Goal: Check status: Check status

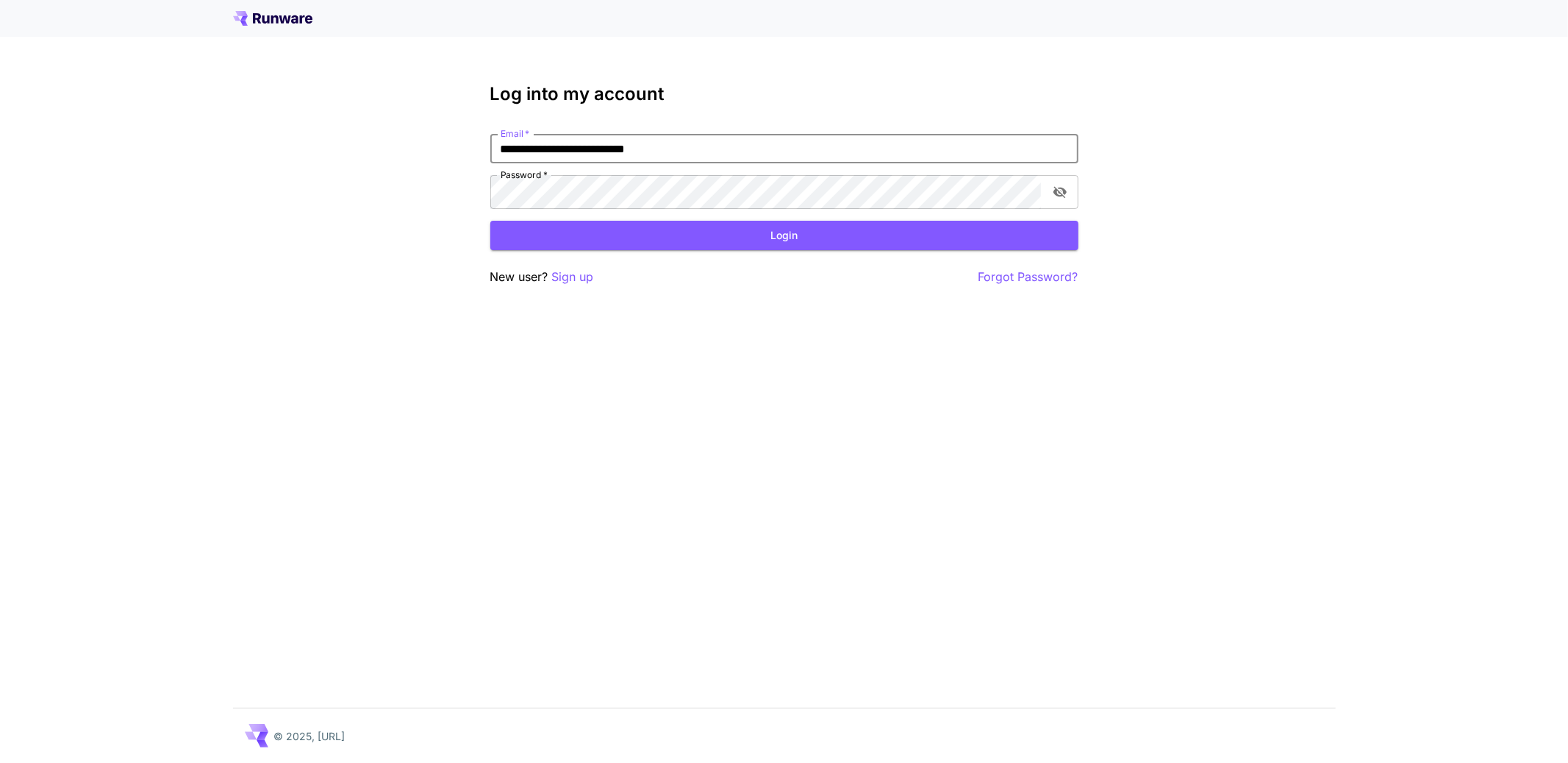
type input "**********"
click button "Login" at bounding box center [784, 236] width 588 height 30
click at [1060, 200] on icon "toggle password visibility" at bounding box center [1059, 192] width 15 height 15
click button "Login" at bounding box center [784, 236] width 588 height 30
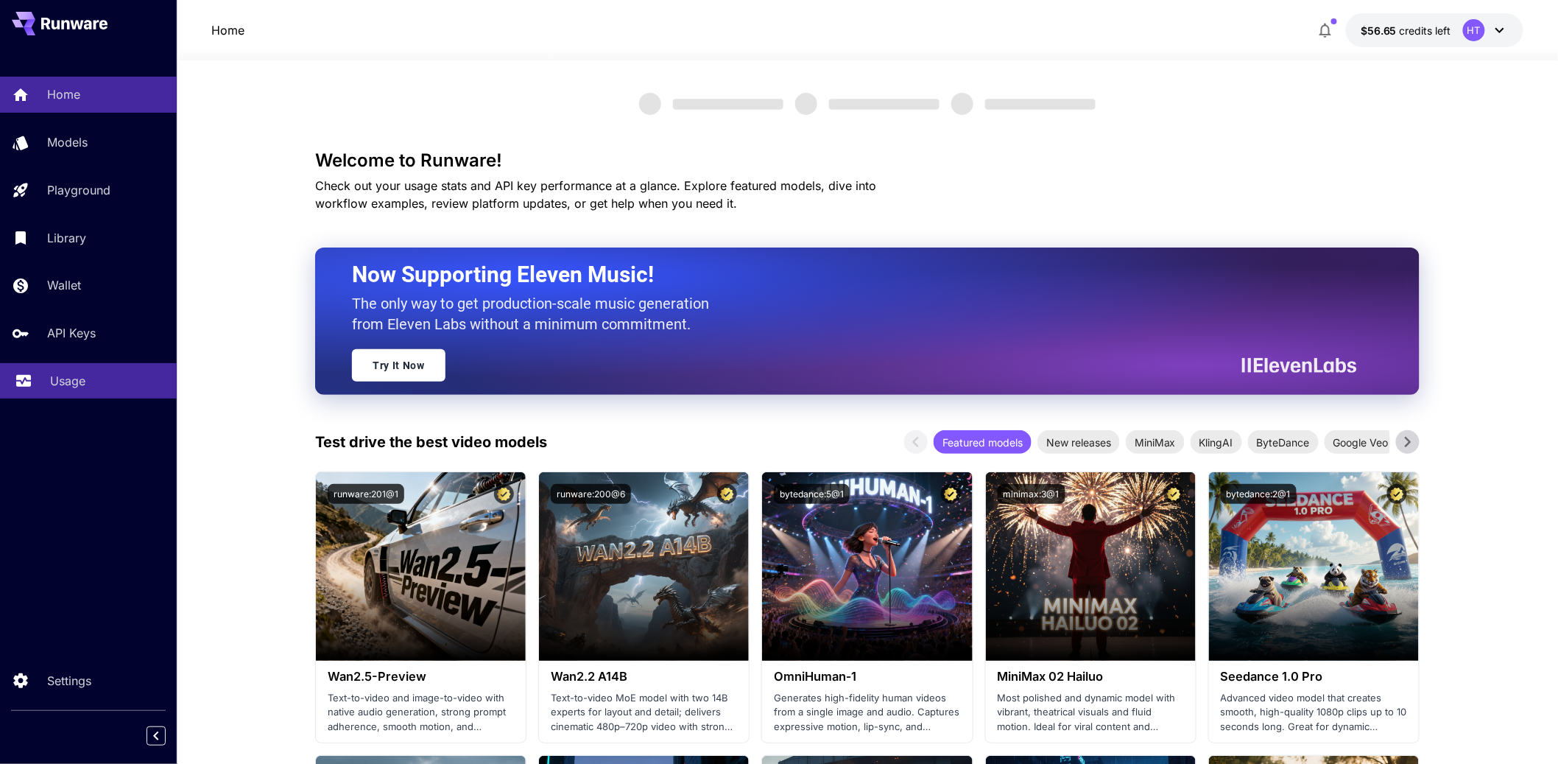
click at [85, 390] on p "Usage" at bounding box center [67, 381] width 35 height 18
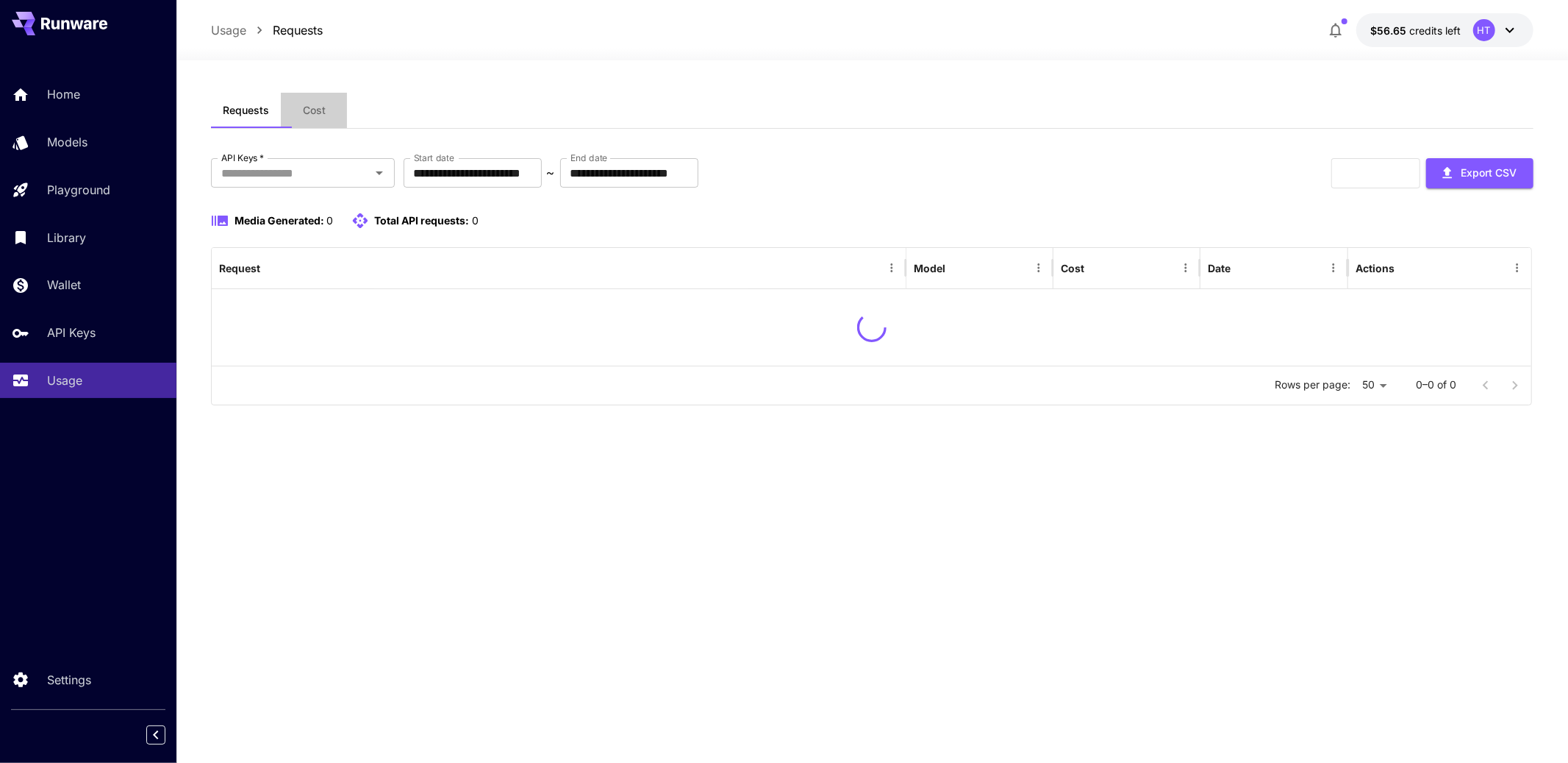
click at [325, 117] on span "Cost" at bounding box center [313, 110] width 23 height 13
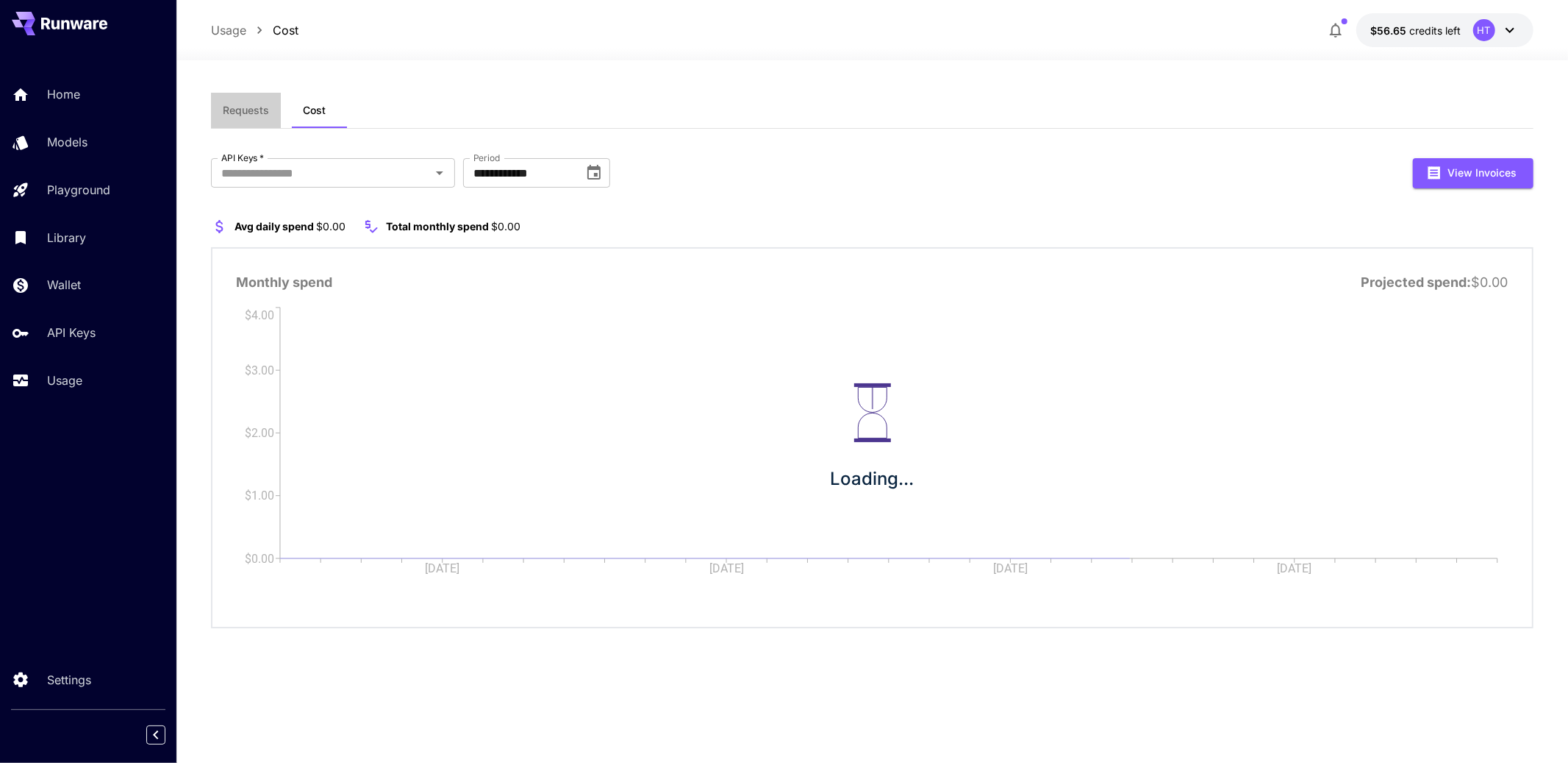
click at [249, 117] on span "Requests" at bounding box center [246, 110] width 46 height 13
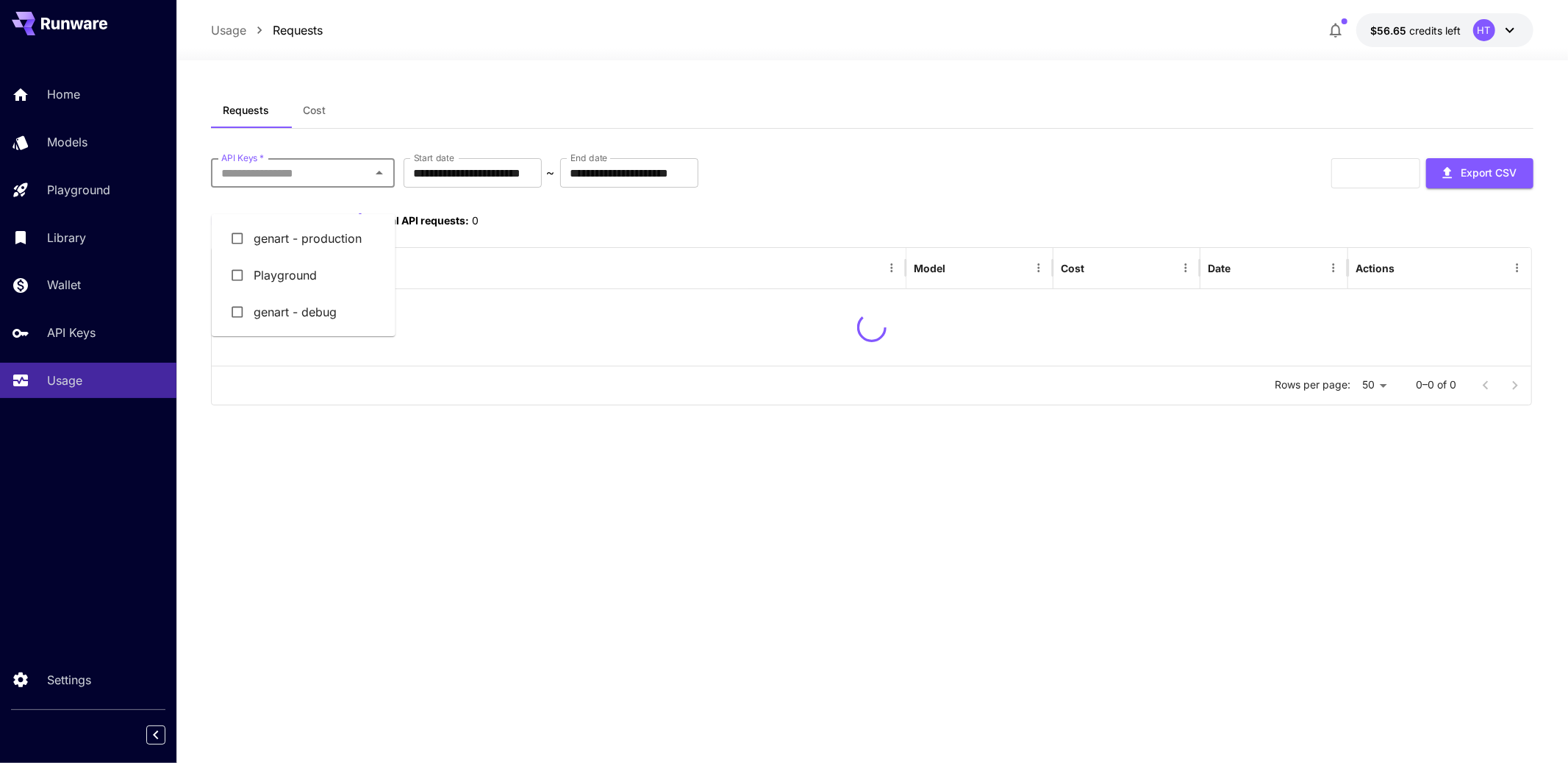
click at [334, 183] on input "API Keys   *" at bounding box center [290, 173] width 151 height 21
click at [309, 256] on li "genart - production" at bounding box center [303, 238] width 184 height 37
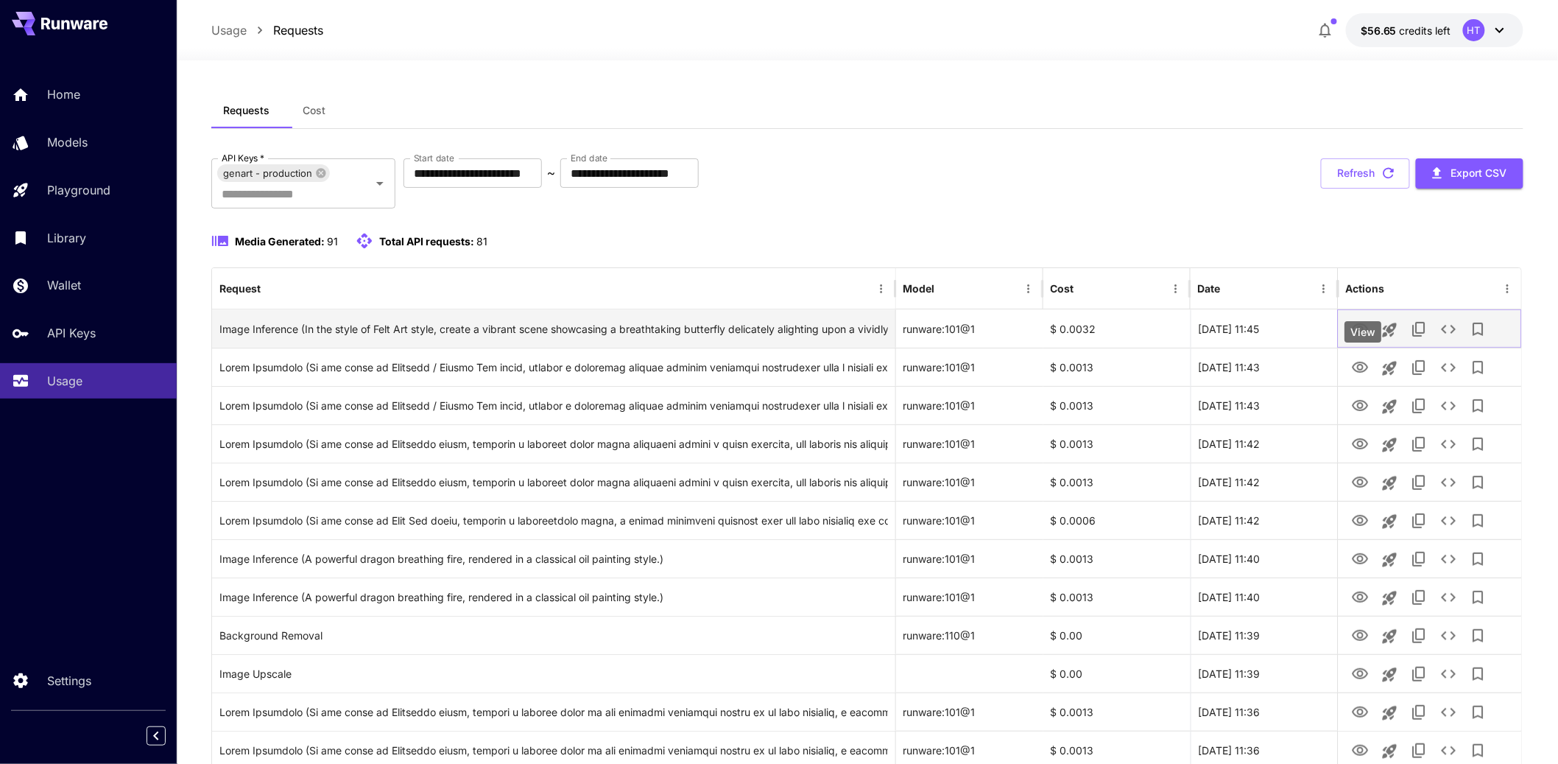
click at [1363, 334] on icon "View" at bounding box center [1360, 328] width 16 height 11
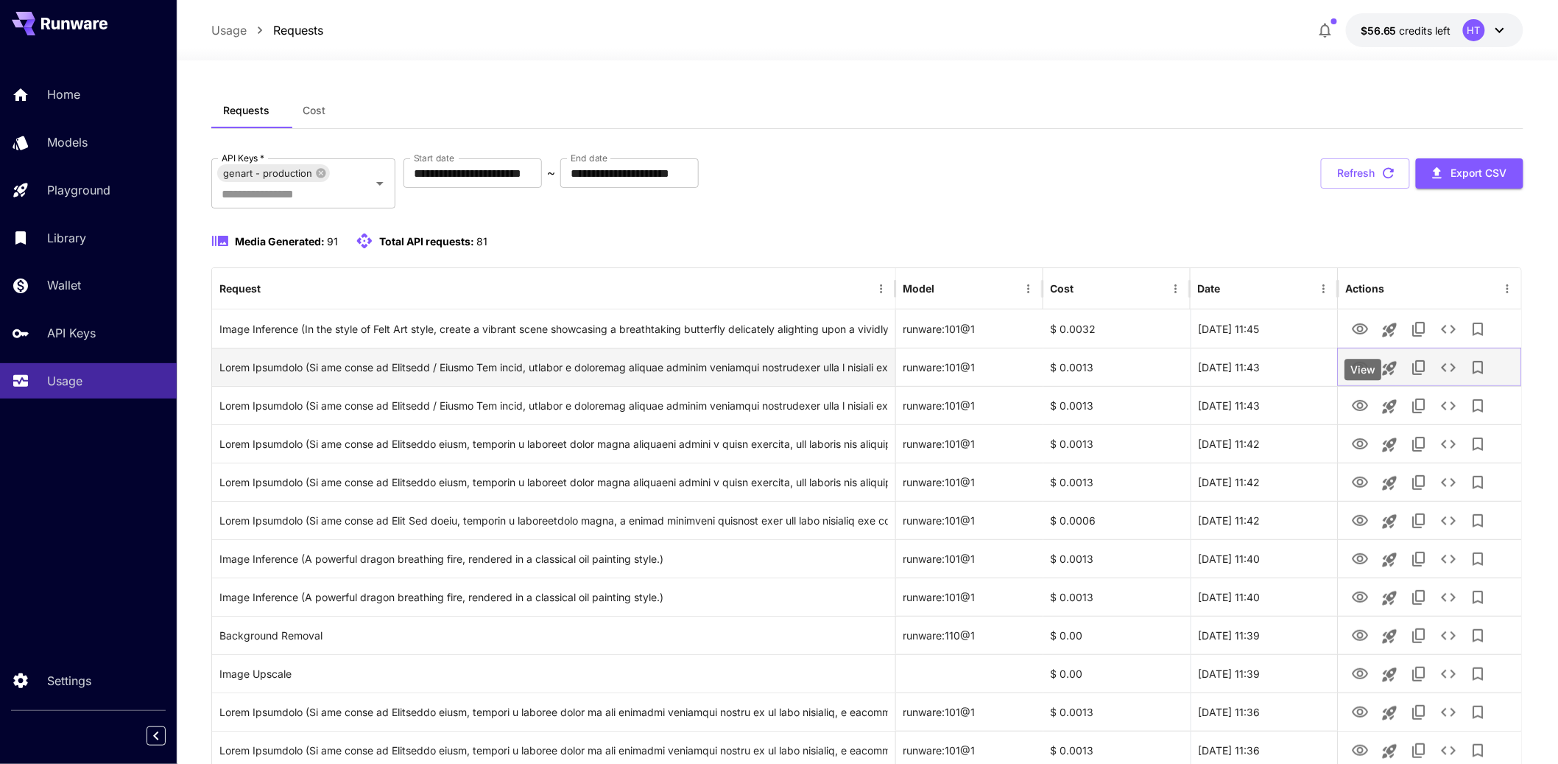
click at [1366, 373] on icon "View" at bounding box center [1360, 367] width 16 height 11
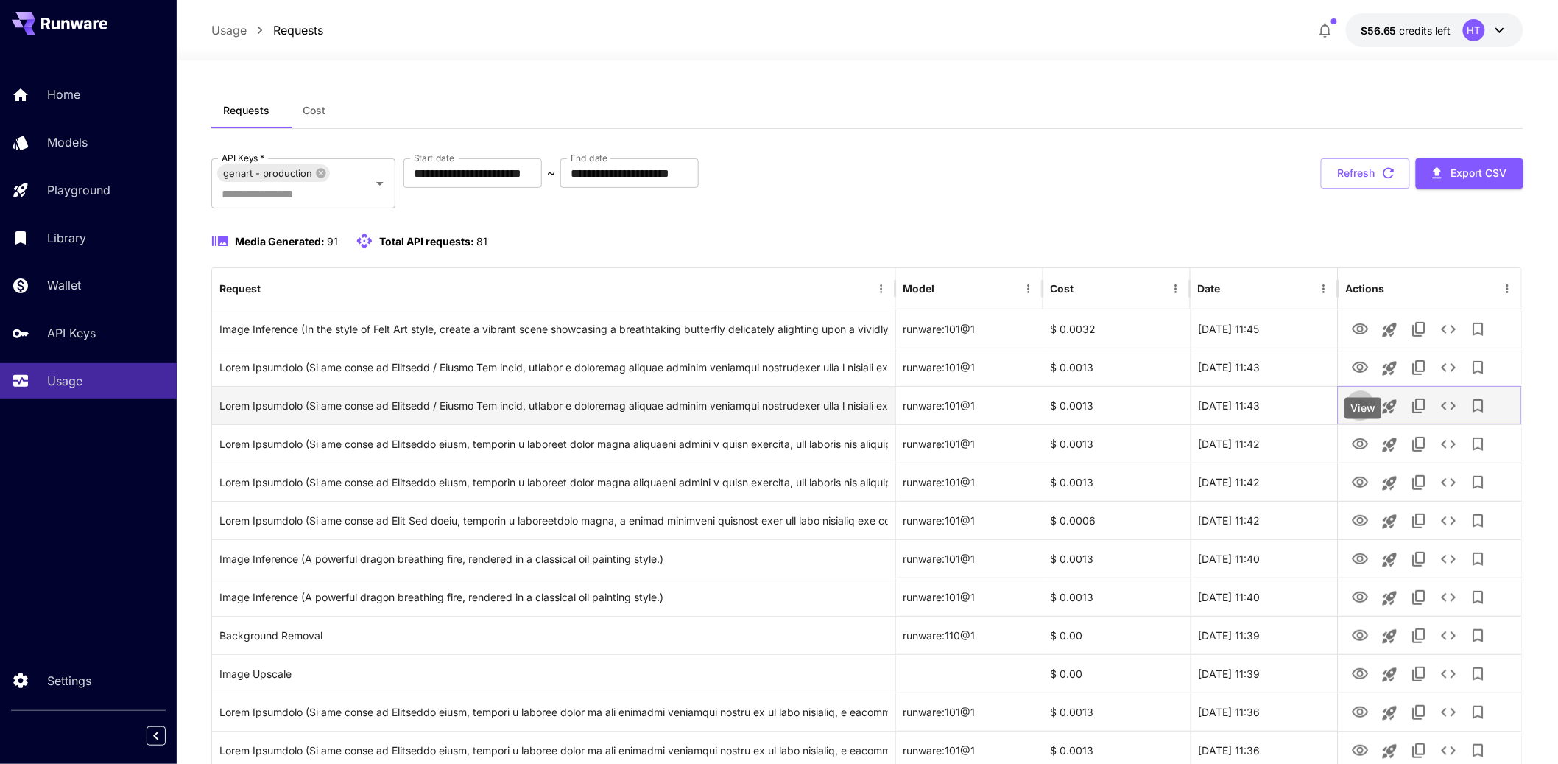
click at [1358, 411] on icon "View" at bounding box center [1360, 405] width 16 height 11
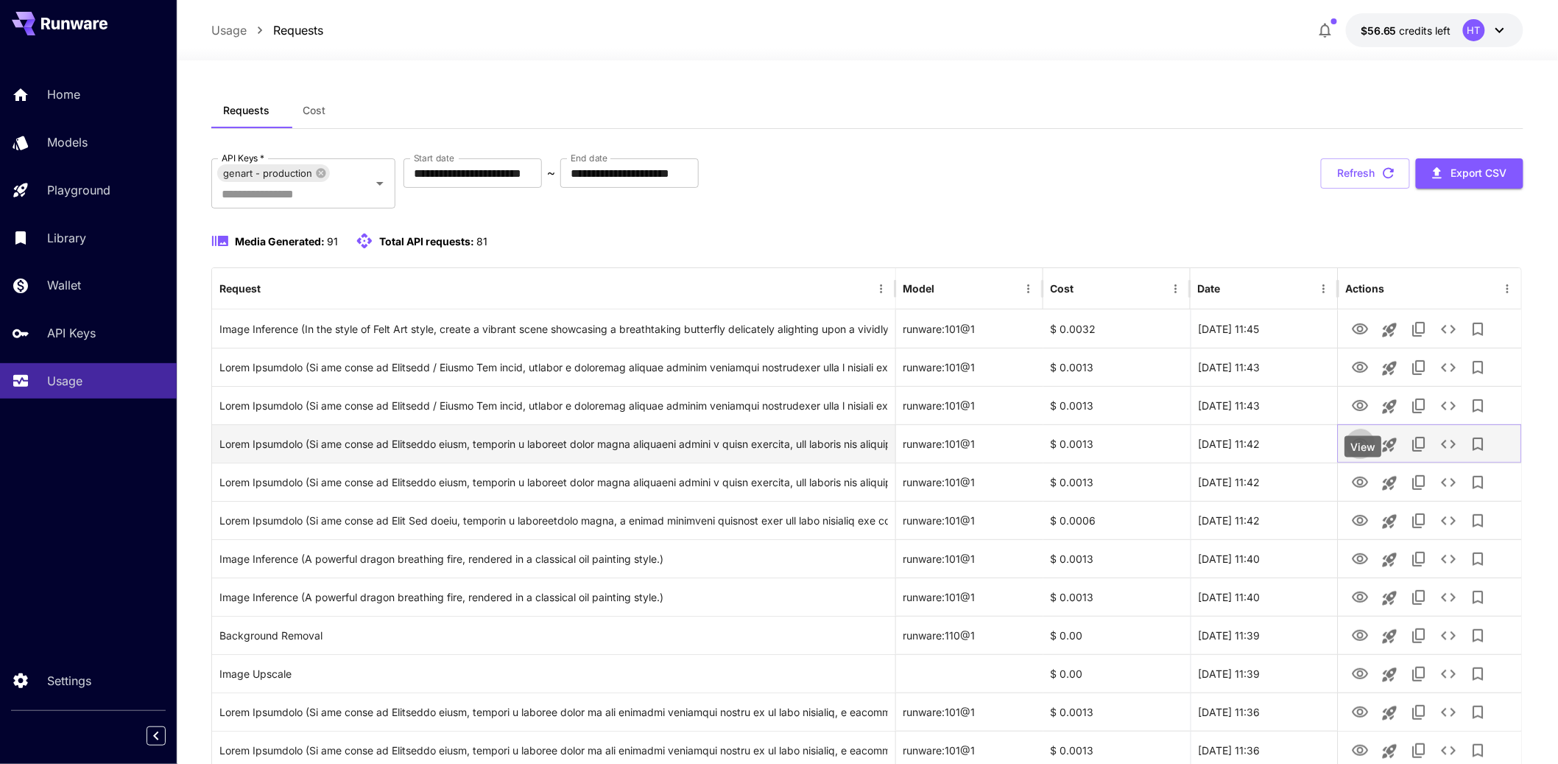
click at [1361, 453] on icon "View" at bounding box center [1360, 444] width 18 height 18
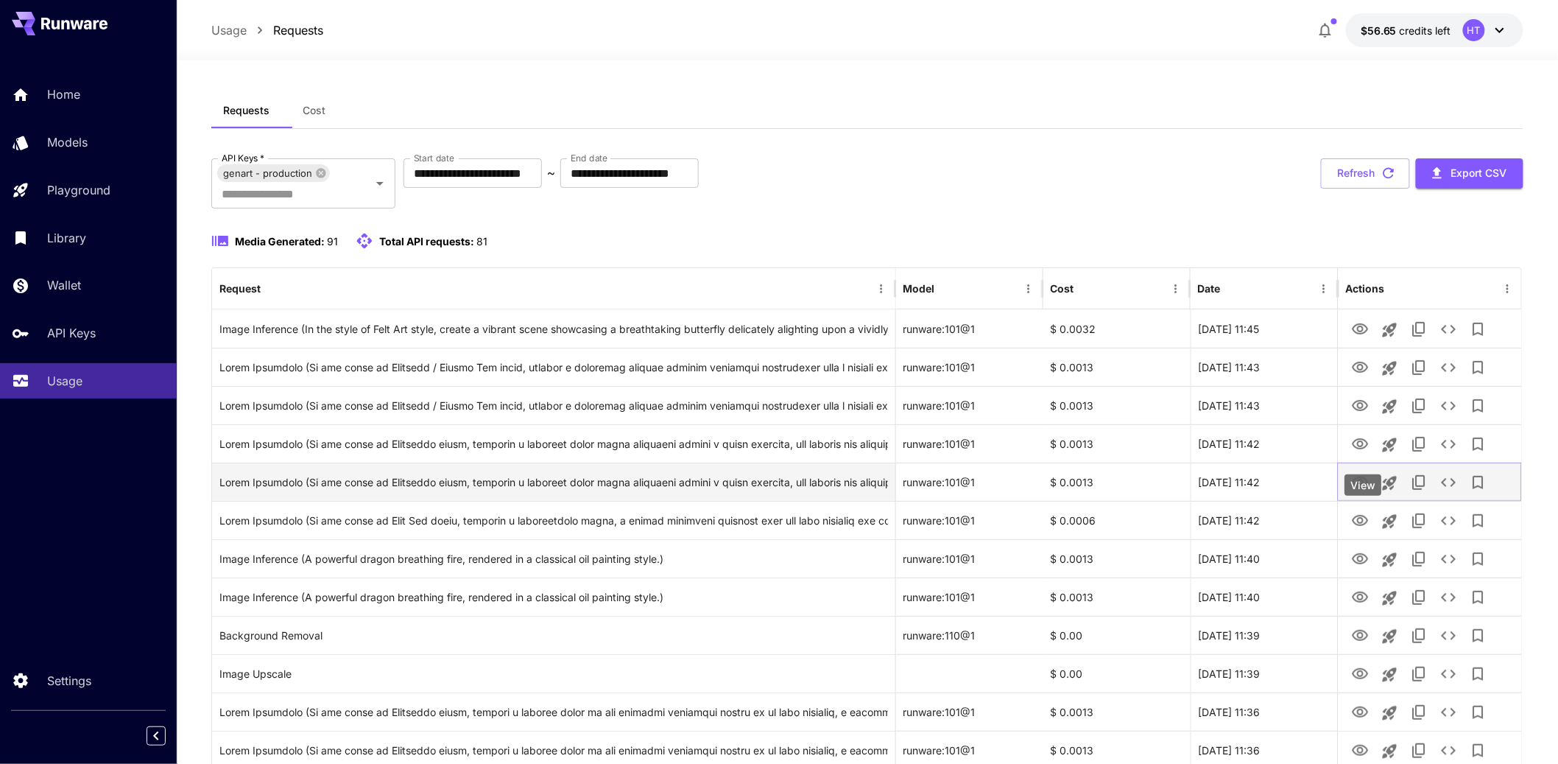
click at [1361, 491] on icon "View" at bounding box center [1360, 482] width 18 height 18
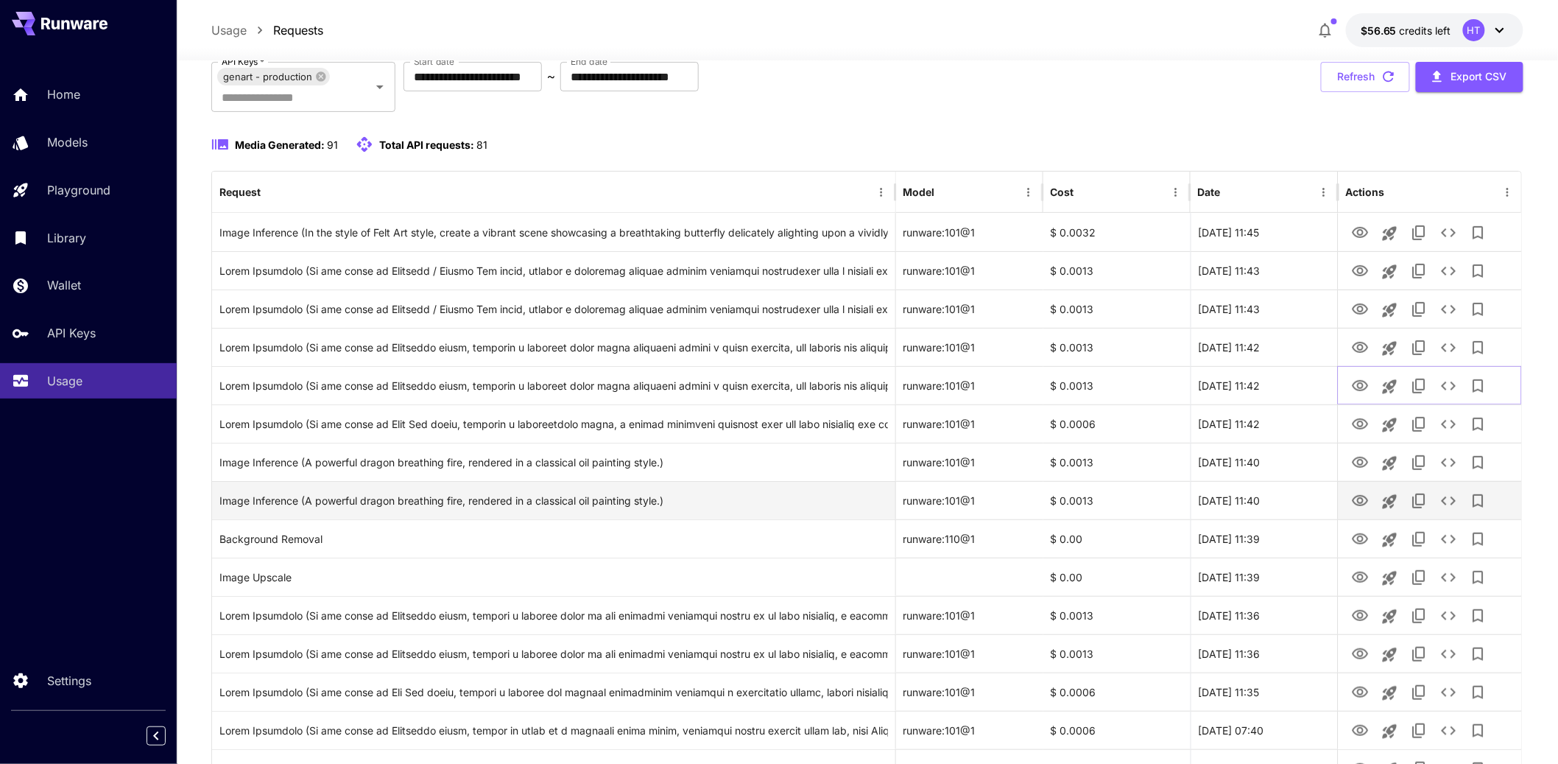
scroll to position [104, 0]
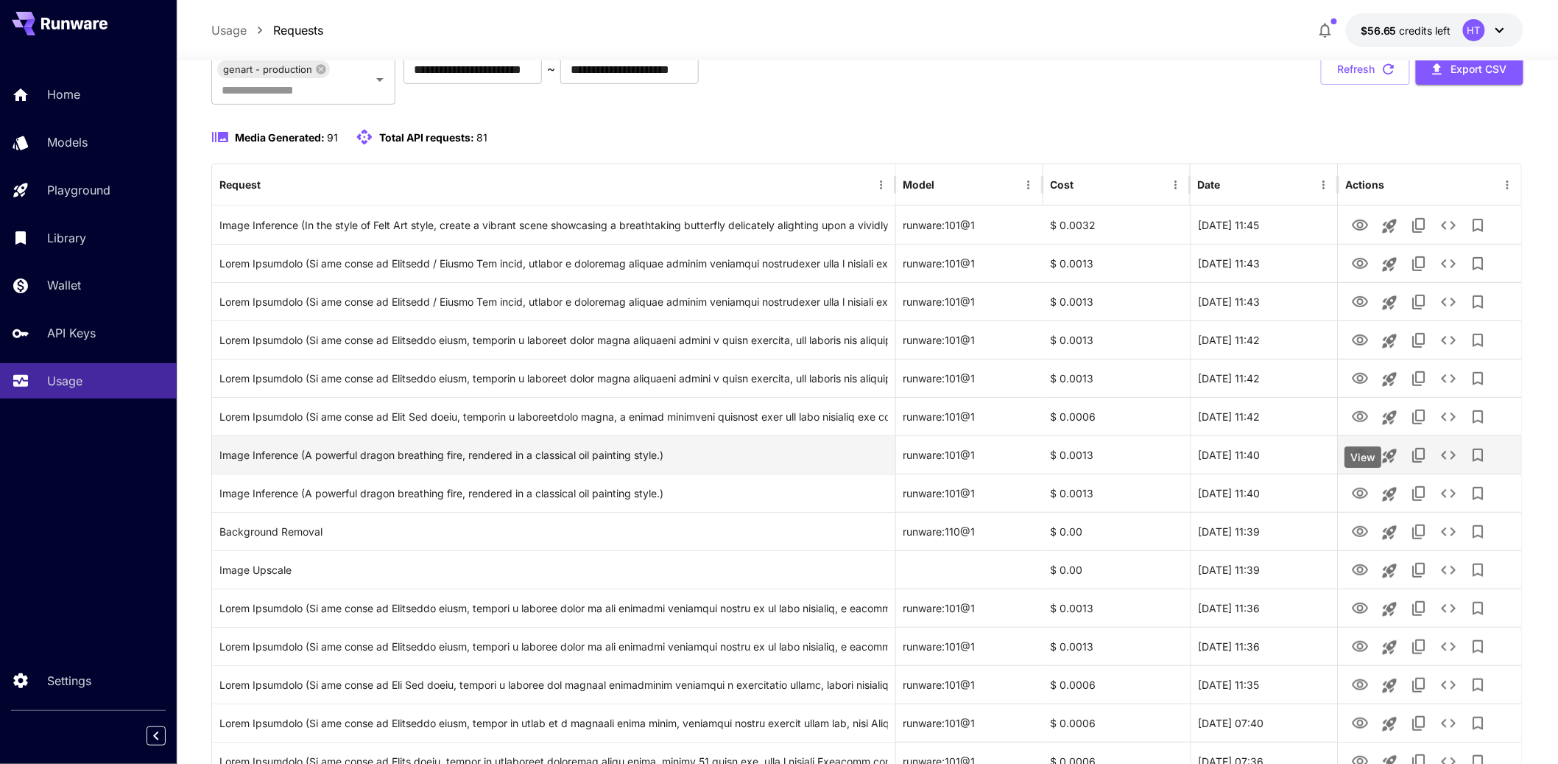
click at [1361, 459] on div "View" at bounding box center [1363, 456] width 37 height 21
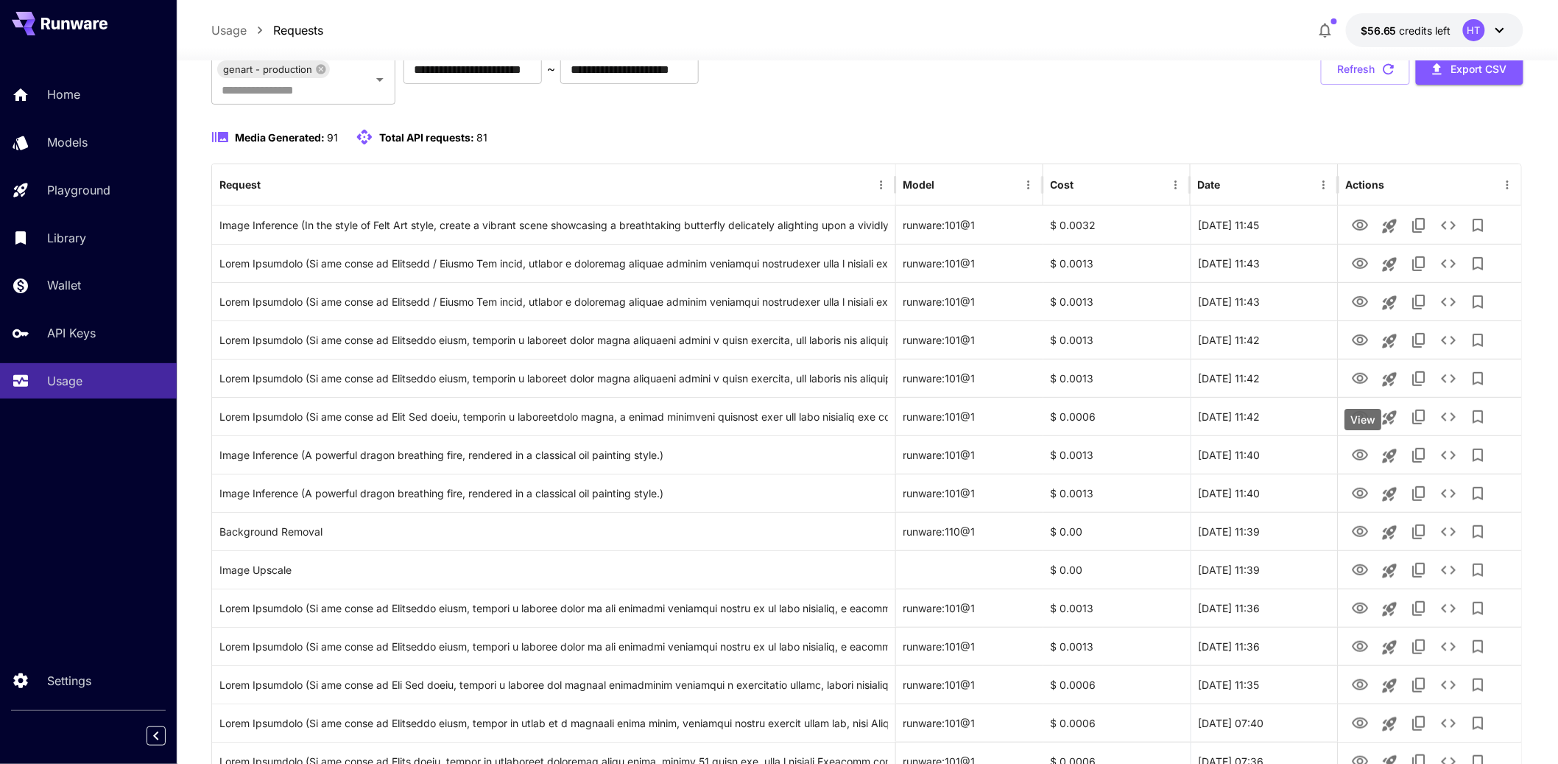
click at [1362, 426] on icon "View" at bounding box center [1360, 417] width 18 height 18
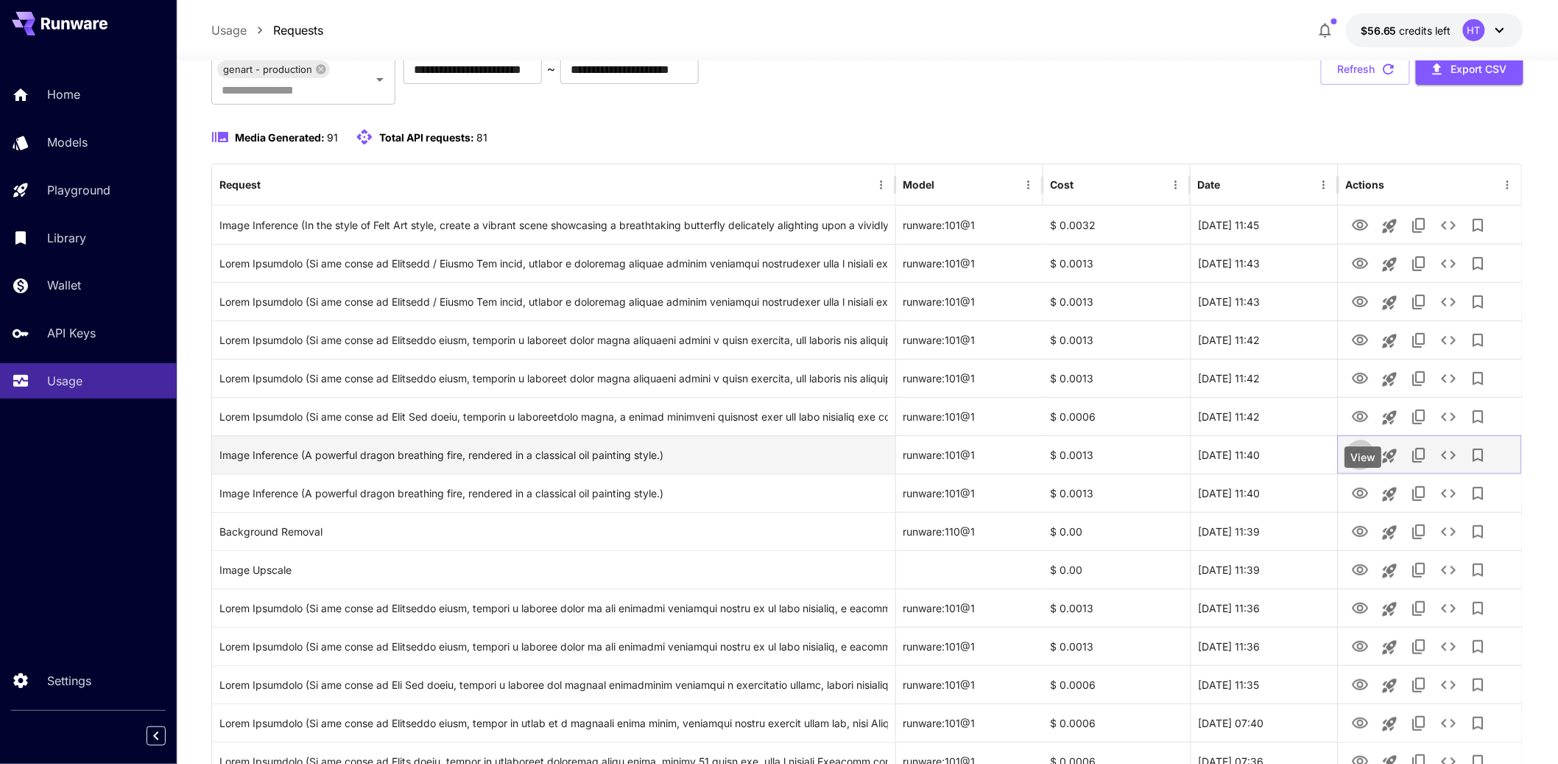
click at [1363, 464] on icon "View" at bounding box center [1360, 455] width 18 height 18
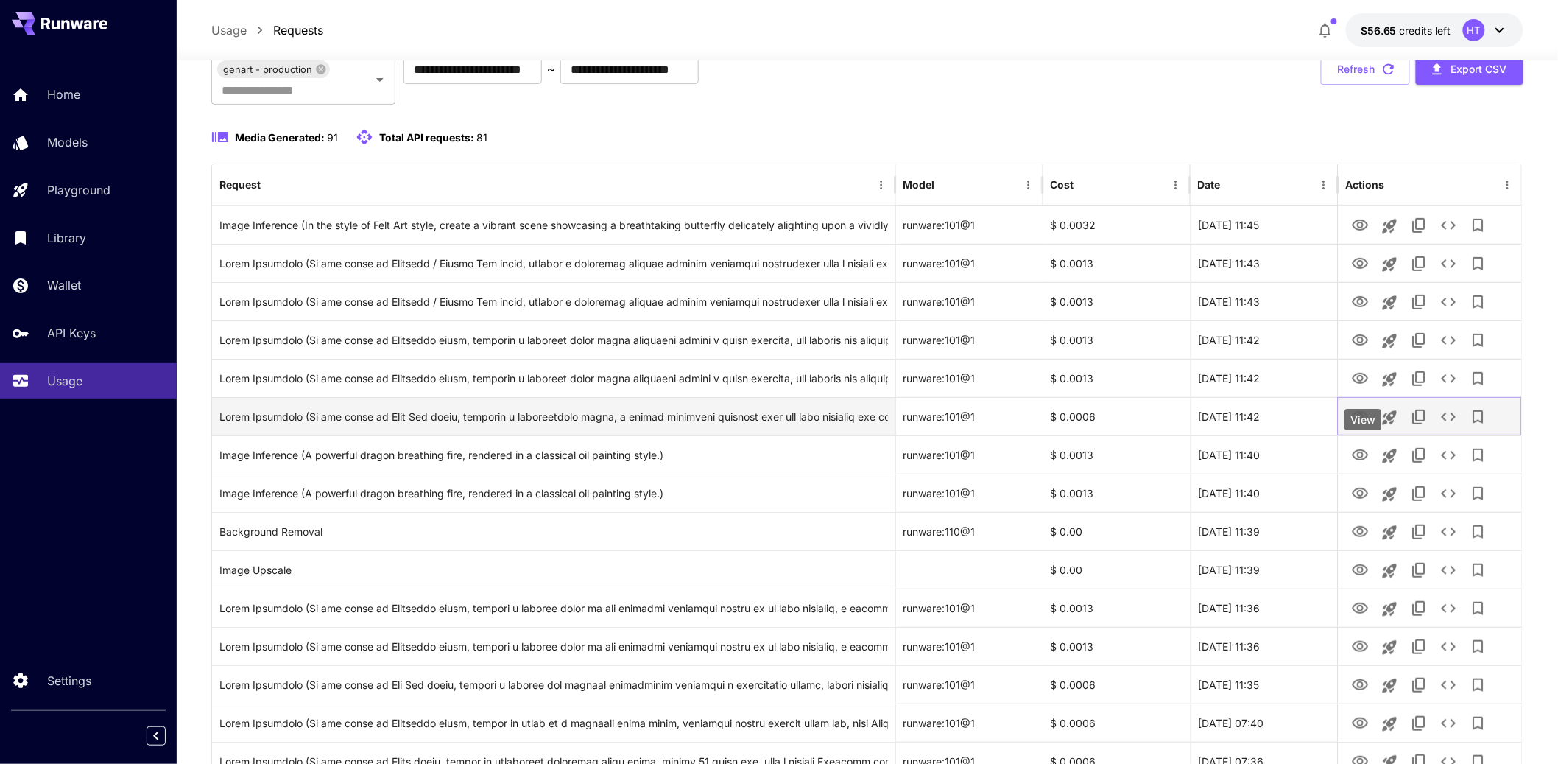
click at [1358, 426] on icon "View" at bounding box center [1360, 417] width 18 height 18
click at [1361, 426] on icon "View" at bounding box center [1360, 417] width 18 height 18
click at [1359, 422] on icon "View" at bounding box center [1360, 416] width 16 height 11
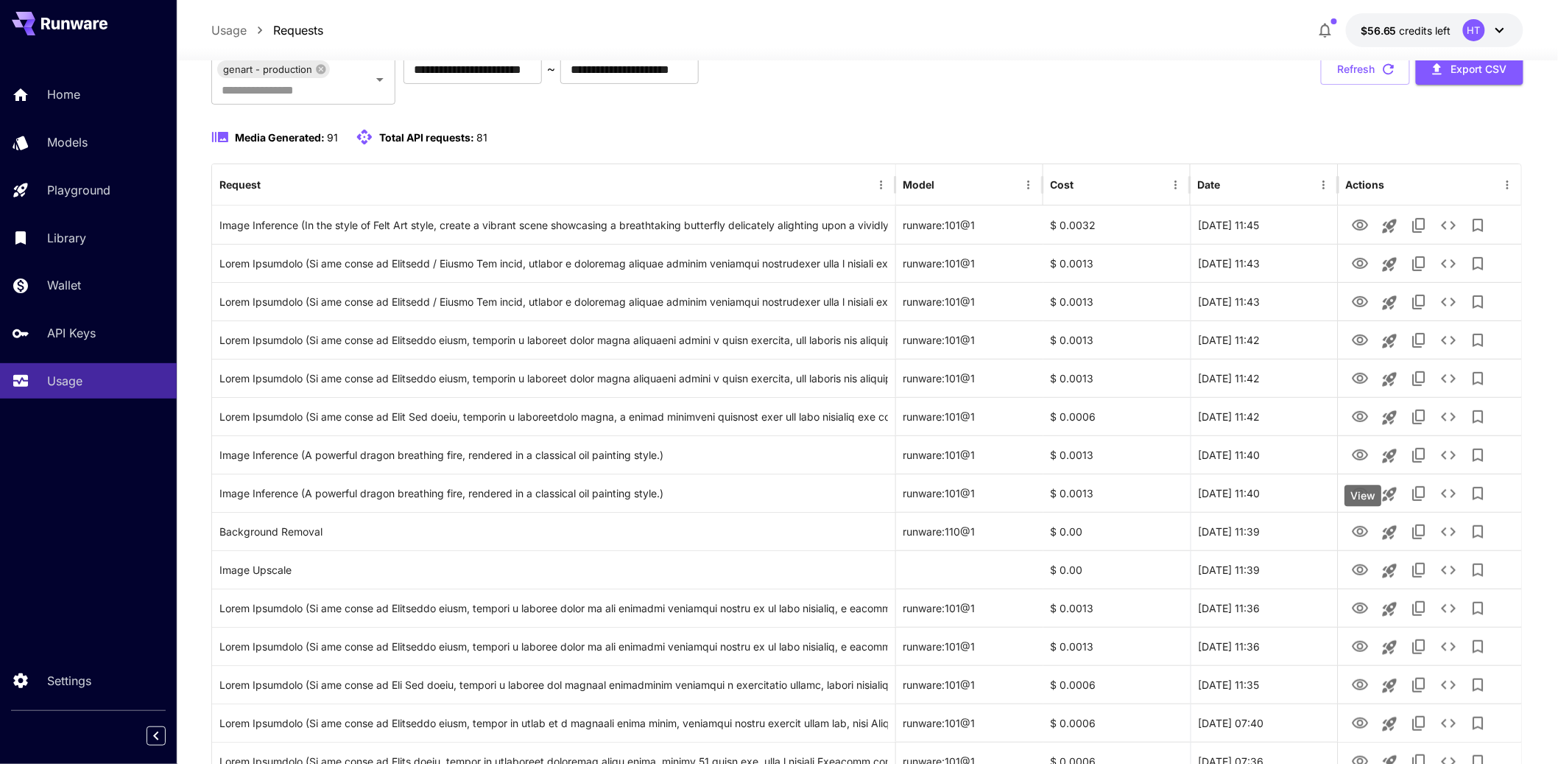
click at [1361, 496] on div "View" at bounding box center [1363, 495] width 37 height 21
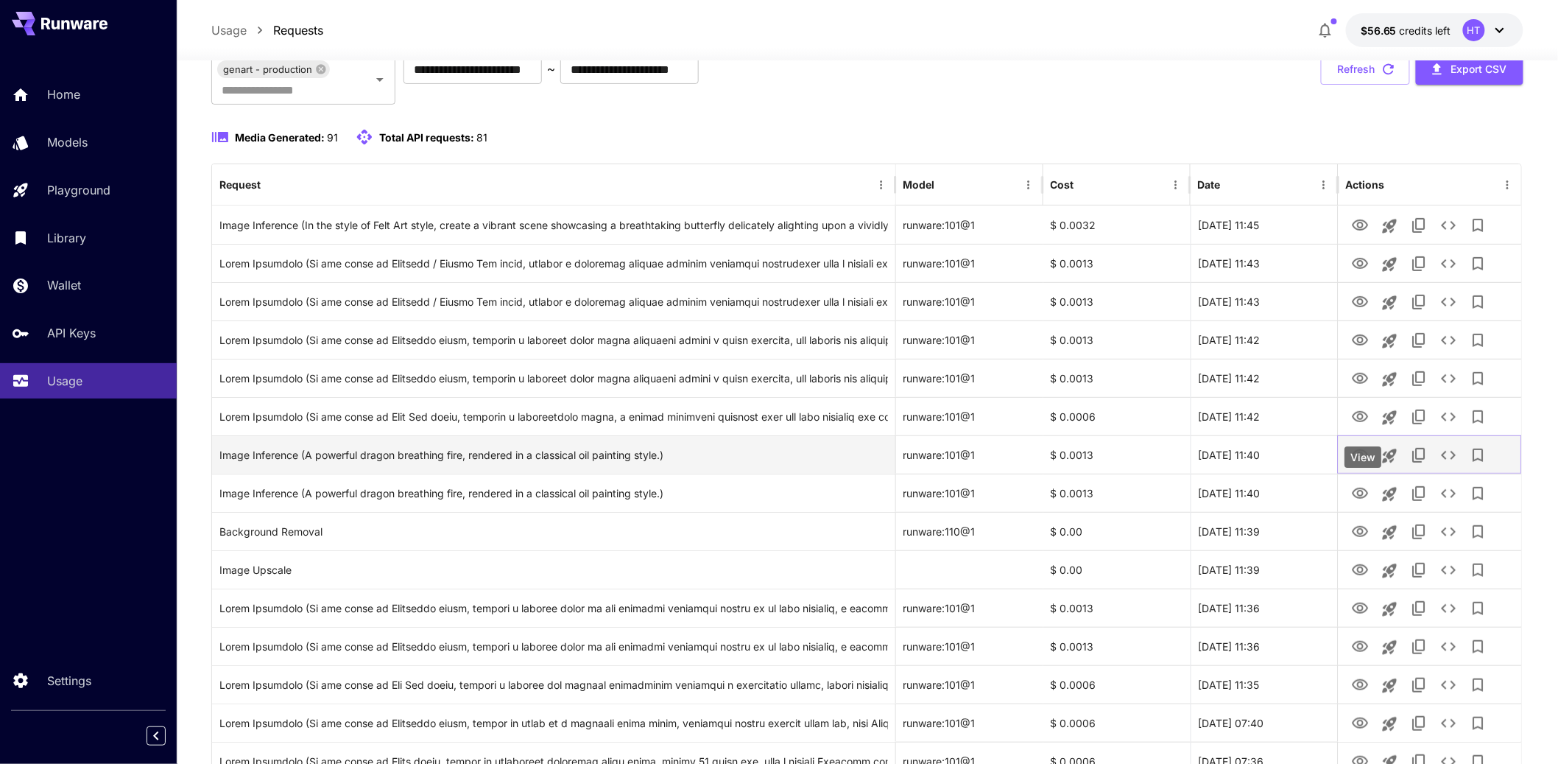
click at [1362, 460] on icon "View" at bounding box center [1360, 454] width 16 height 11
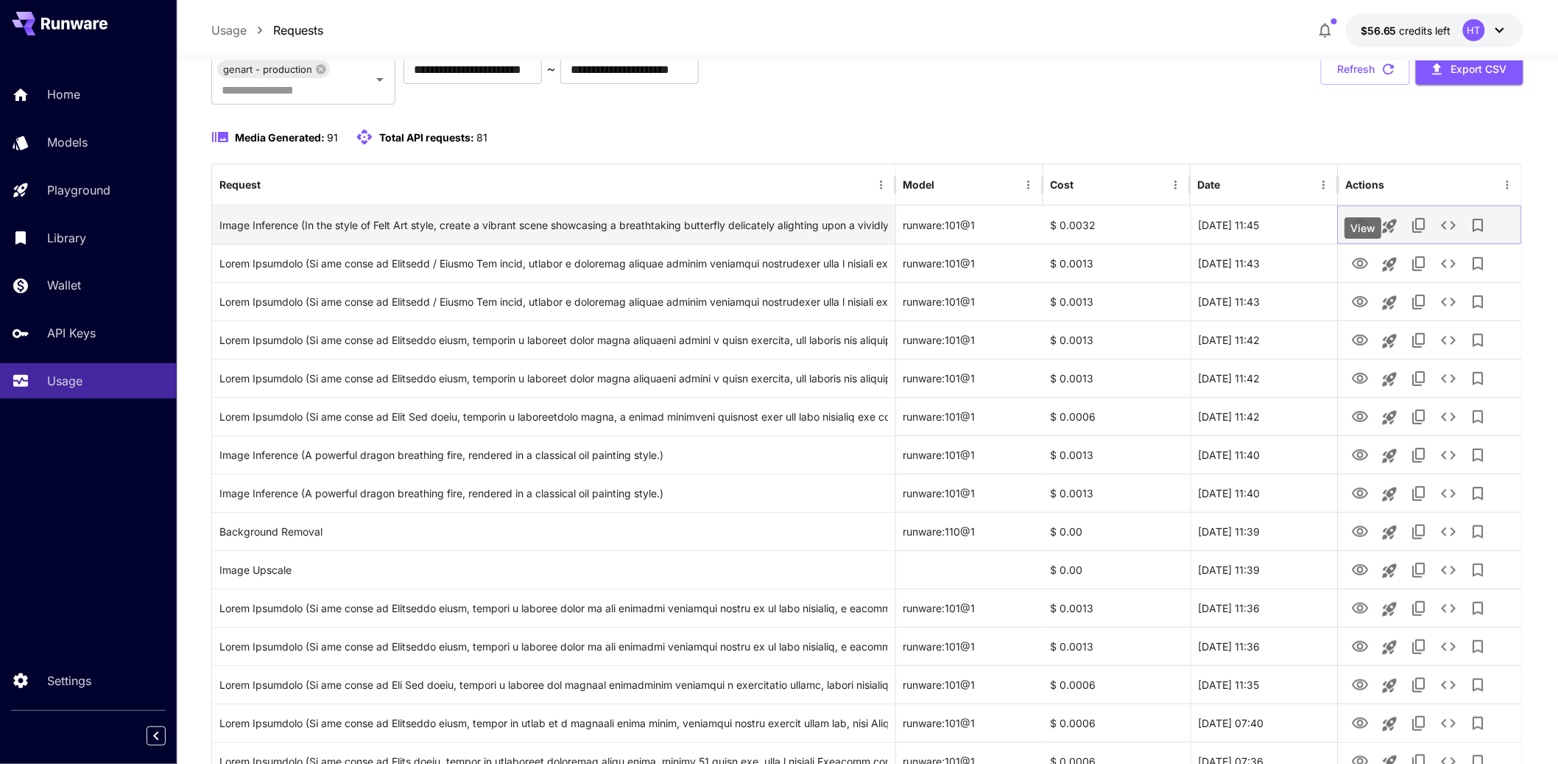
click at [1354, 230] on icon "View" at bounding box center [1360, 224] width 16 height 11
